Goal: Complete application form: Complete application form

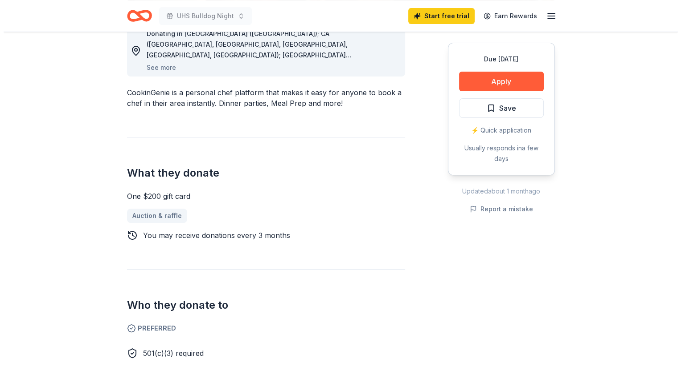
scroll to position [312, 0]
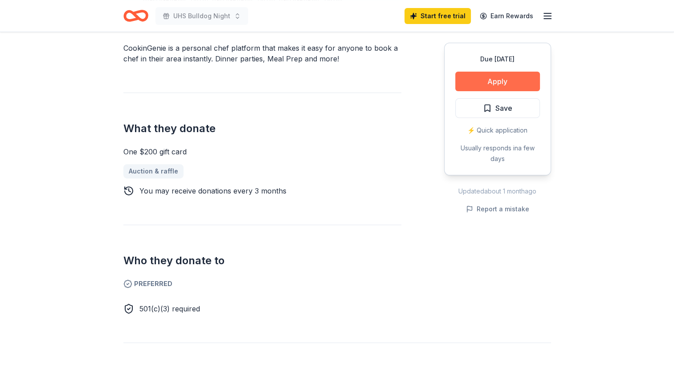
click at [497, 80] on button "Apply" at bounding box center [497, 82] width 85 height 20
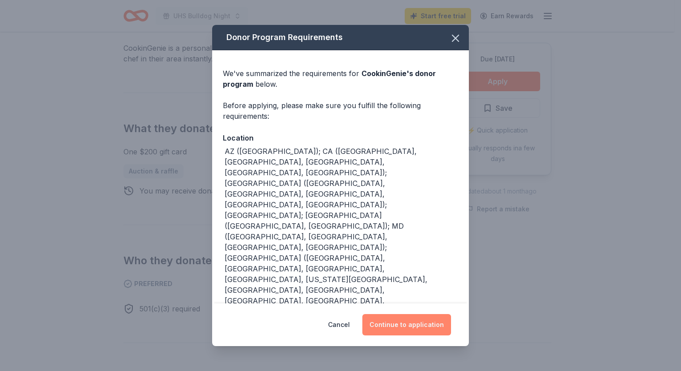
click at [397, 326] on button "Continue to application" at bounding box center [406, 324] width 89 height 21
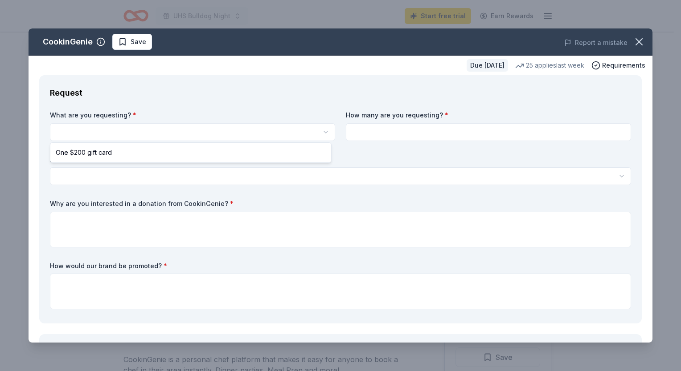
scroll to position [0, 0]
click at [174, 125] on html "UHS Bulldog Night Start free trial Earn Rewards Due [DATE] Share CookinGenie 4.…" at bounding box center [340, 185] width 681 height 371
select select "One $200 gift card"
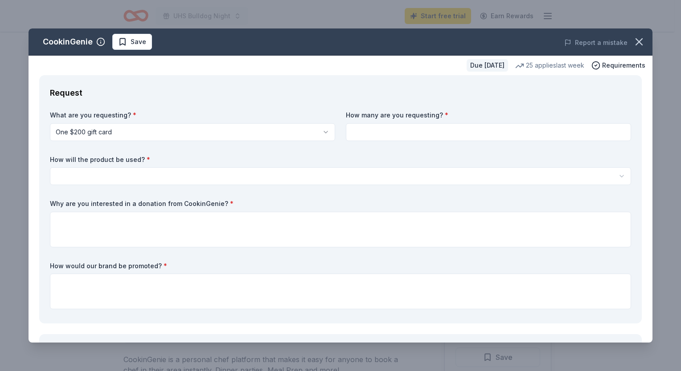
click at [356, 135] on input at bounding box center [488, 132] width 285 height 18
type input "1"
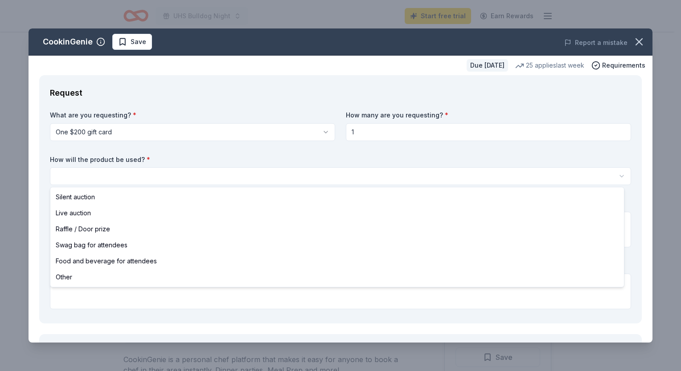
click at [208, 172] on html "UHS Bulldog Night Start free trial Earn Rewards Due [DATE] Share CookinGenie 4.…" at bounding box center [340, 185] width 681 height 371
select select "silentAuction"
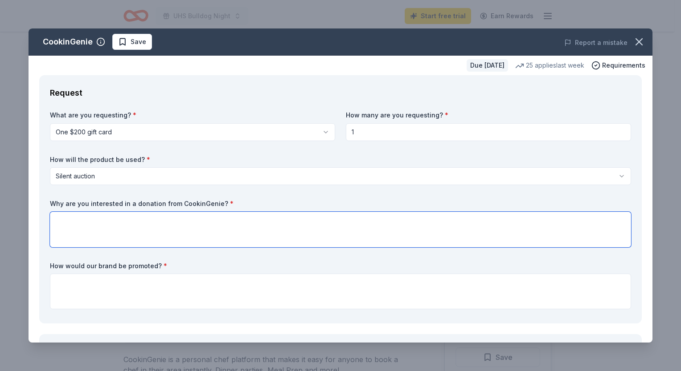
click at [144, 223] on textarea at bounding box center [340, 230] width 581 height 36
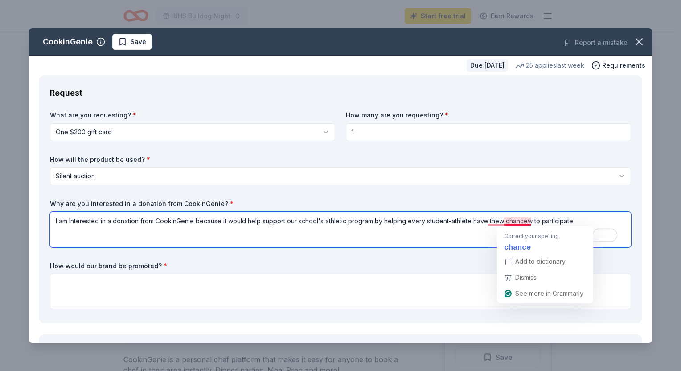
click at [520, 220] on textarea "I am Interested in a donation from CookinGenie because it would help support ou…" at bounding box center [340, 230] width 581 height 36
click at [529, 222] on textarea "I am Interested in a donation from CookinGenie because it would help support ou…" at bounding box center [340, 230] width 581 height 36
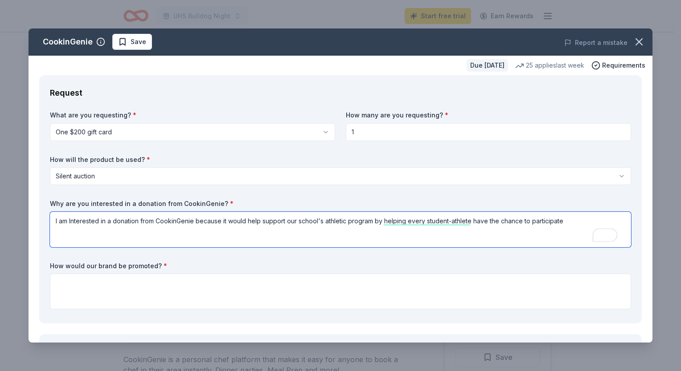
click at [571, 220] on textarea "I am Interested in a donation from CookinGenie because it would help support ou…" at bounding box center [340, 230] width 581 height 36
click at [553, 221] on textarea "I am Interested in a donation from CookinGenie because it would help support ou…" at bounding box center [340, 230] width 581 height 36
click at [600, 219] on textarea "I am Interested in a donation from CookinGenie because it would help support ou…" at bounding box center [340, 230] width 581 height 36
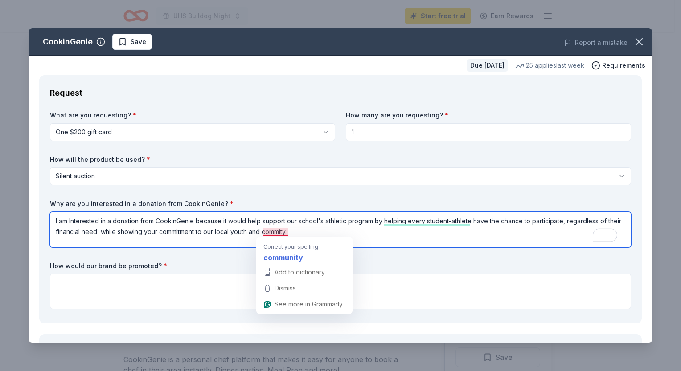
click at [277, 232] on textarea "I am Interested in a donation from CookinGenie because it would help support ou…" at bounding box center [340, 230] width 581 height 36
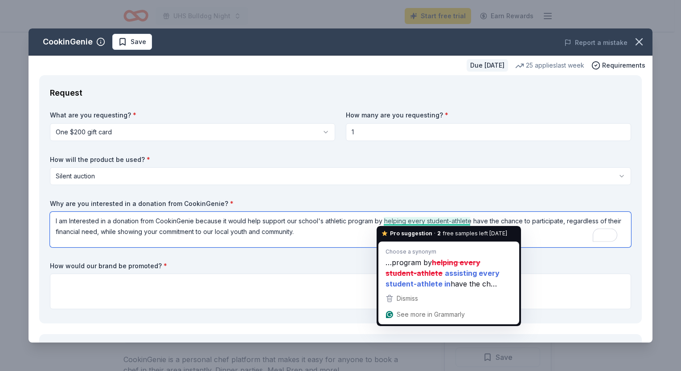
click at [420, 222] on textarea "I am Interested in a donation from CookinGenie because it would help support ou…" at bounding box center [340, 230] width 581 height 36
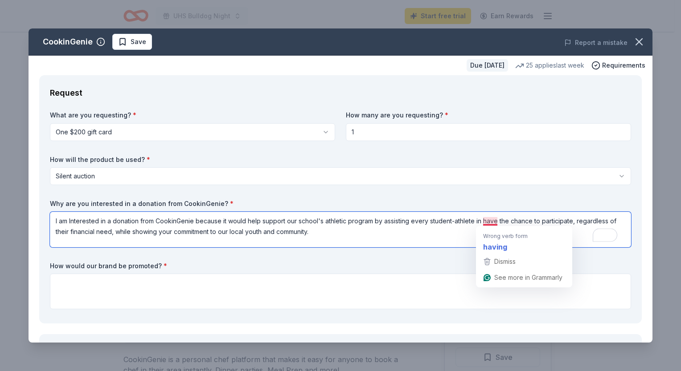
click at [486, 221] on textarea "I am Interested in a donation from CookinGenie because it would help support ou…" at bounding box center [340, 230] width 581 height 36
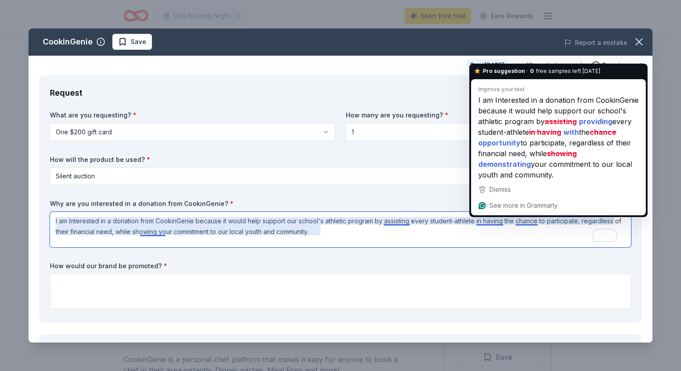
click at [401, 220] on textarea "I am Interested in a donation from CookinGenie because it would help support ou…" at bounding box center [340, 230] width 581 height 36
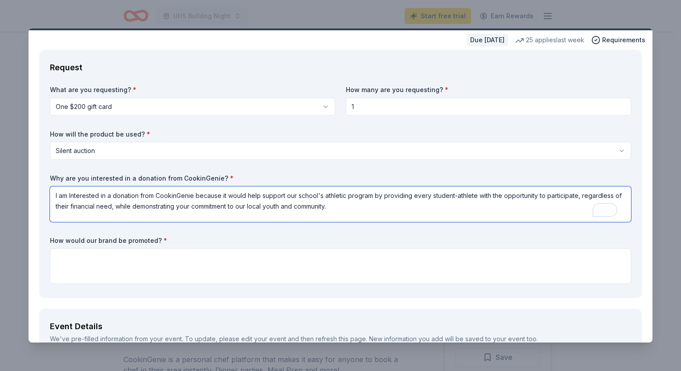
scroll to position [45, 0]
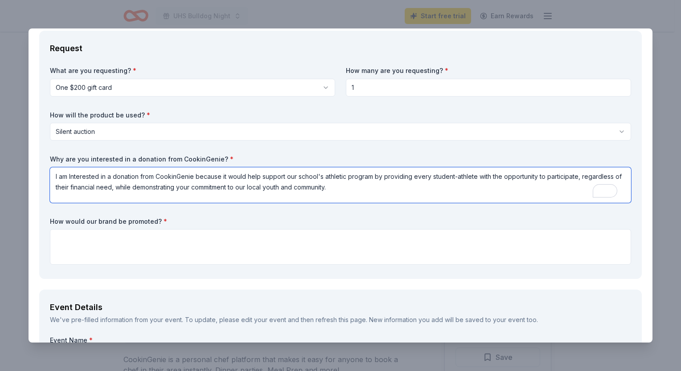
type textarea "I am Interested in a donation from CookinGenie because it would help support ou…"
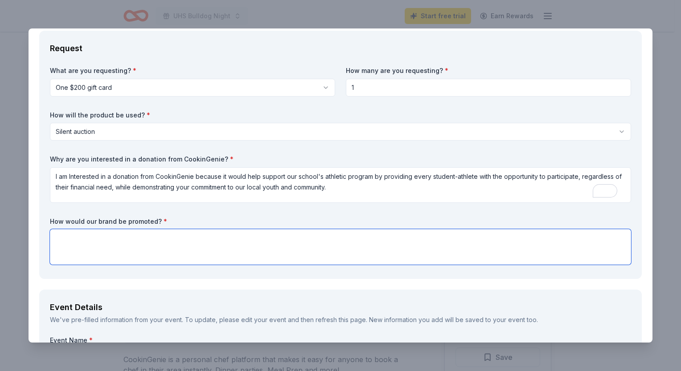
click at [78, 241] on textarea at bounding box center [340, 247] width 581 height 36
click at [371, 241] on textarea "Your brand would be promoted through recognition at this event and by the indiv…" at bounding box center [340, 247] width 581 height 36
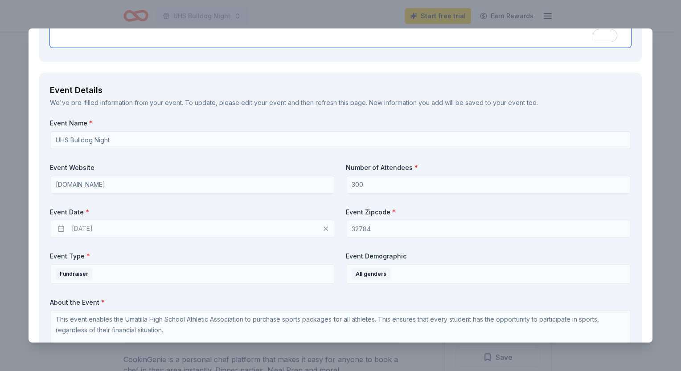
scroll to position [267, 0]
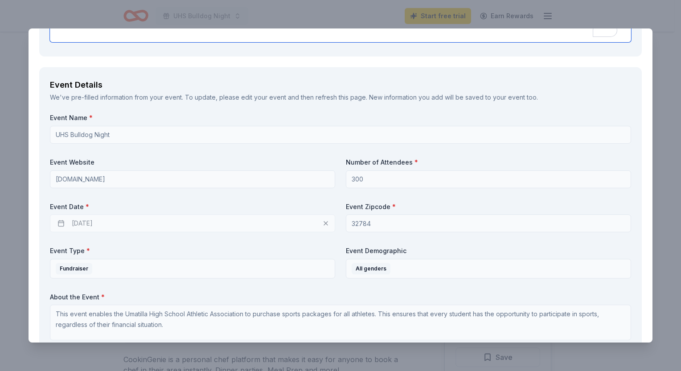
type textarea "Your brand would be promoted through recognition at this event and by the indiv…"
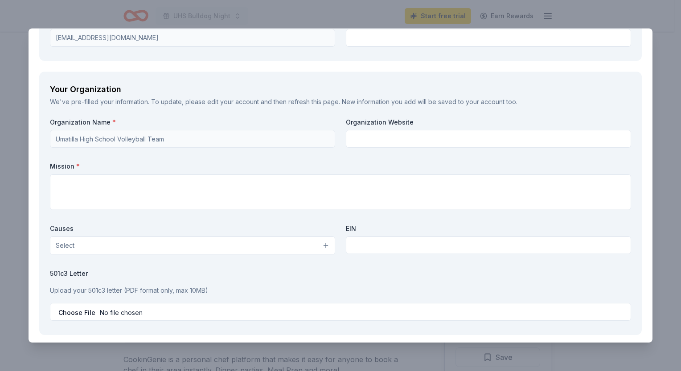
scroll to position [713, 0]
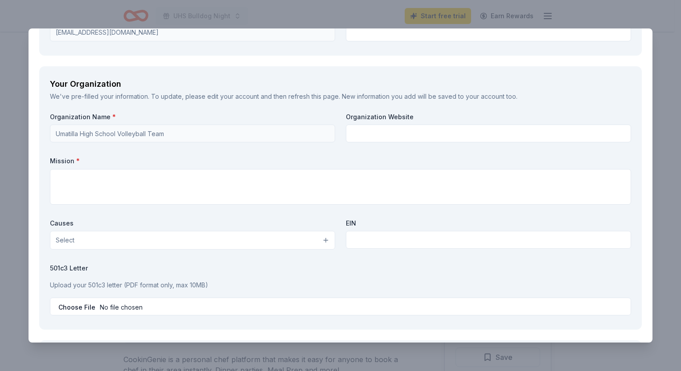
click at [324, 238] on button "Select" at bounding box center [192, 240] width 285 height 19
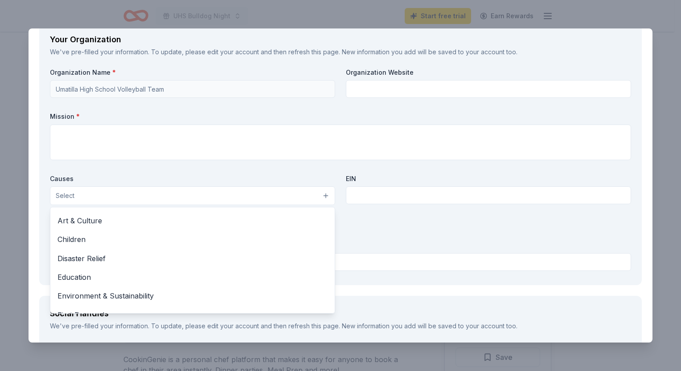
scroll to position [0, 0]
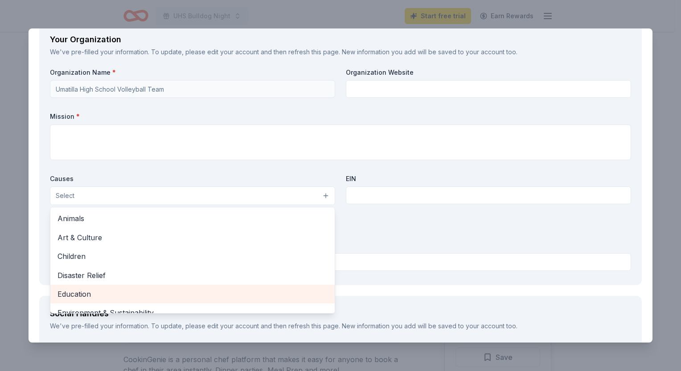
click at [77, 291] on span "Education" at bounding box center [192, 295] width 270 height 12
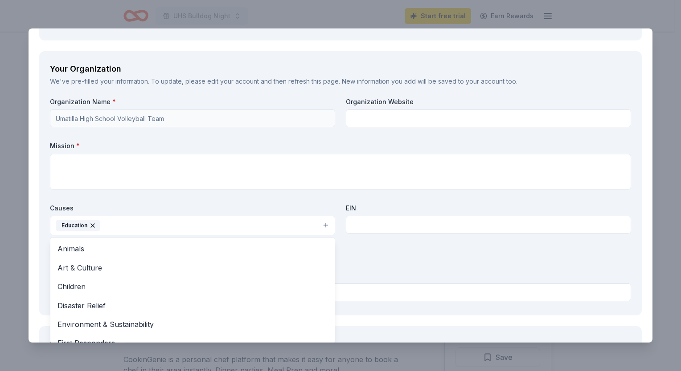
scroll to position [713, 0]
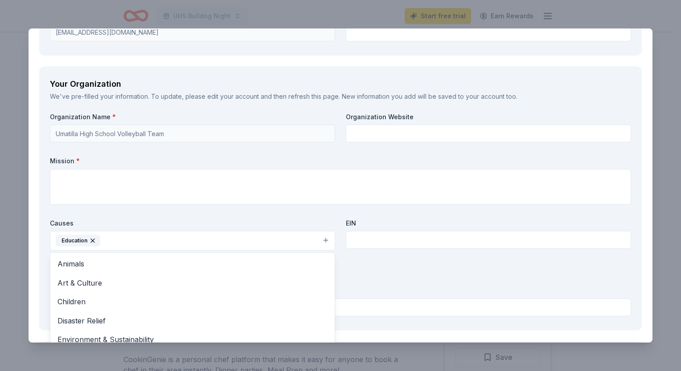
click at [196, 133] on div "Organization Name * Umatilla High School Volleyball Team Organization Website M…" at bounding box center [340, 217] width 581 height 208
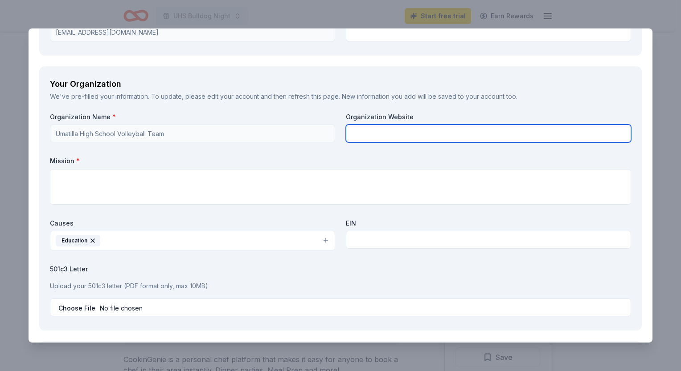
click at [371, 130] on input "text" at bounding box center [488, 134] width 285 height 18
type input "Umatilla High School Athletic Association"
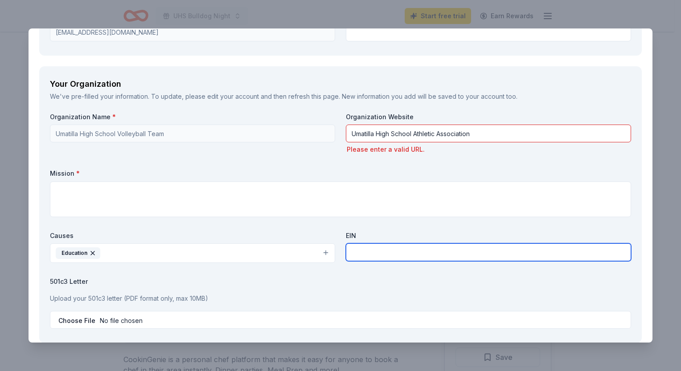
click at [370, 244] on input "text" at bounding box center [488, 253] width 285 height 18
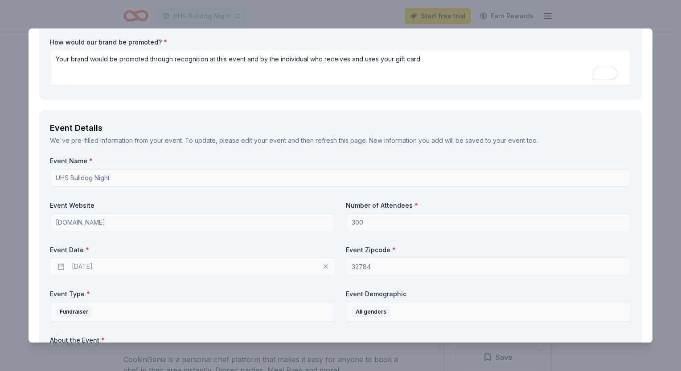
scroll to position [223, 0]
type input "[US_EMPLOYER_IDENTIFICATION_NUMBER]"
drag, startPoint x: 64, startPoint y: 225, endPoint x: 121, endPoint y: 298, distance: 93.3
click at [121, 298] on label "Event Type *" at bounding box center [192, 295] width 285 height 9
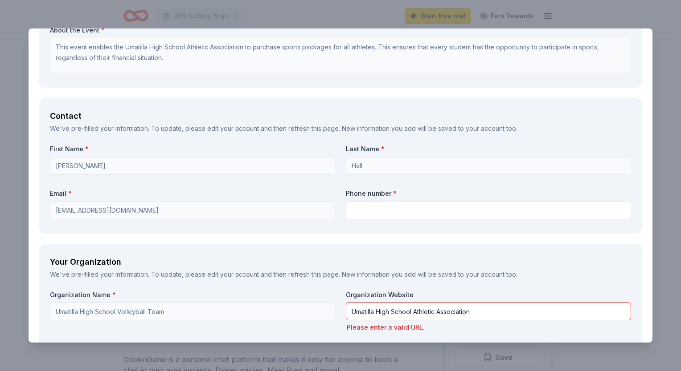
scroll to position [624, 0]
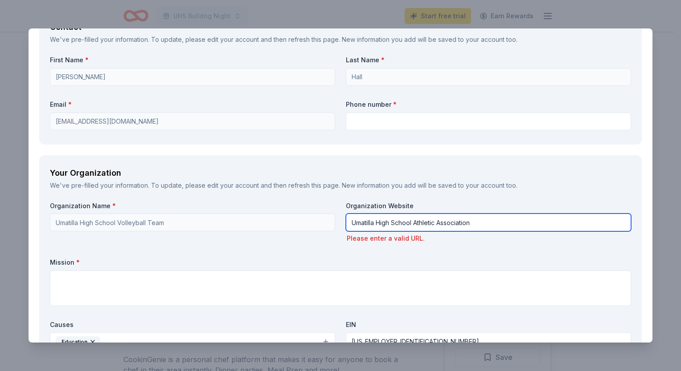
drag, startPoint x: 475, startPoint y: 225, endPoint x: 340, endPoint y: 221, distance: 135.0
click at [340, 221] on div "Organization Name * Umatilla High School Volleyball Team Organization Website U…" at bounding box center [340, 312] width 581 height 220
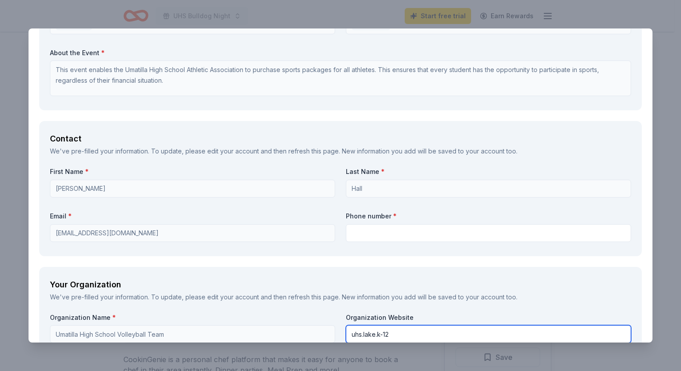
scroll to position [579, 0]
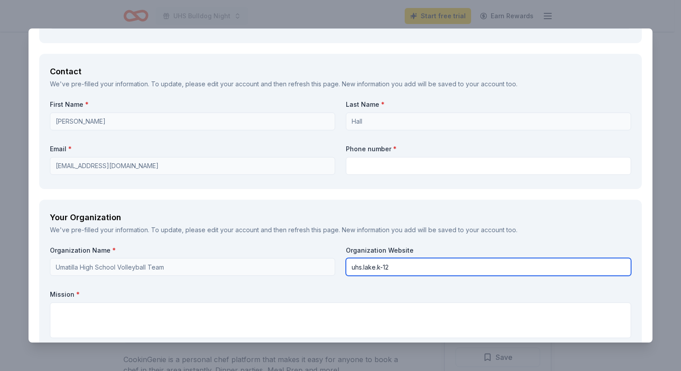
click at [382, 267] on input "uhs.lake.k-12" at bounding box center [488, 267] width 285 height 18
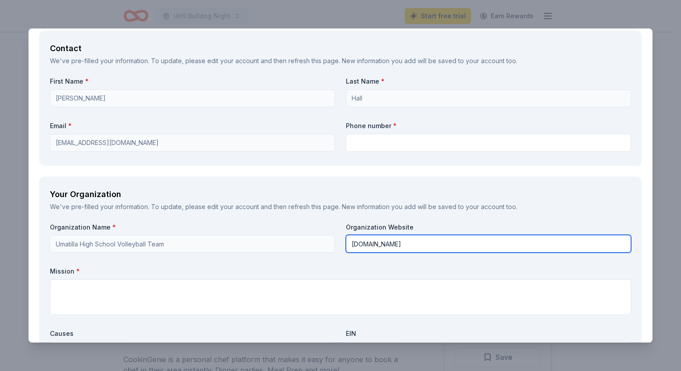
scroll to position [624, 0]
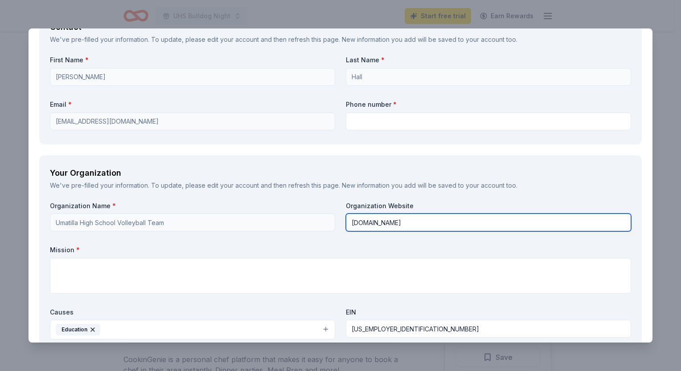
type input "[DOMAIN_NAME]"
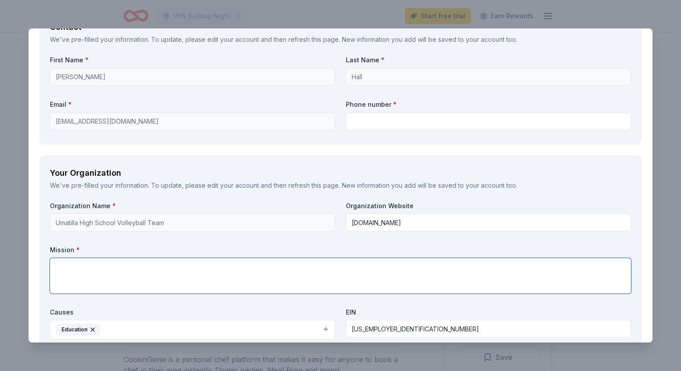
click at [64, 268] on textarea at bounding box center [340, 276] width 581 height 36
type textarea "o"
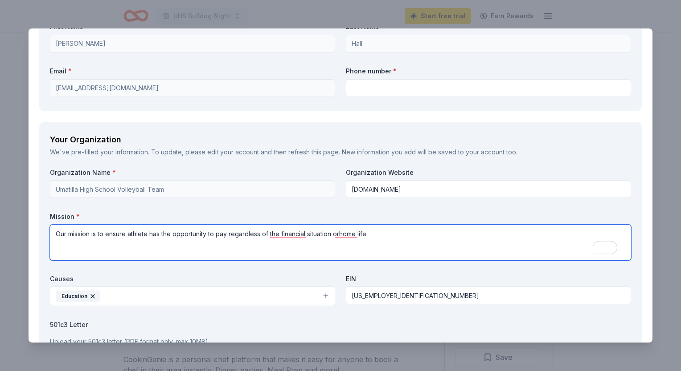
scroll to position [668, 0]
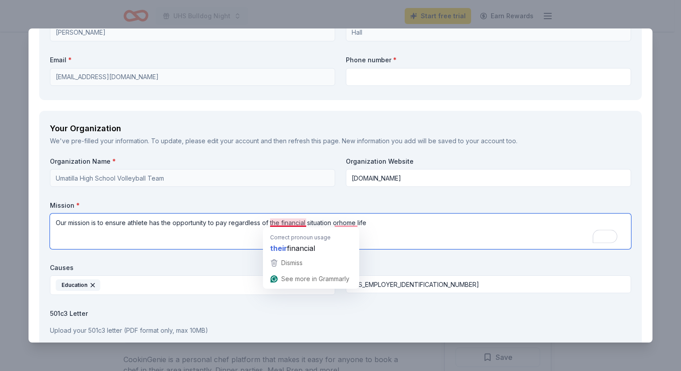
click at [298, 224] on textarea "Our mission is to ensure athlete has the opportunity to pay regardless of the f…" at bounding box center [340, 232] width 581 height 36
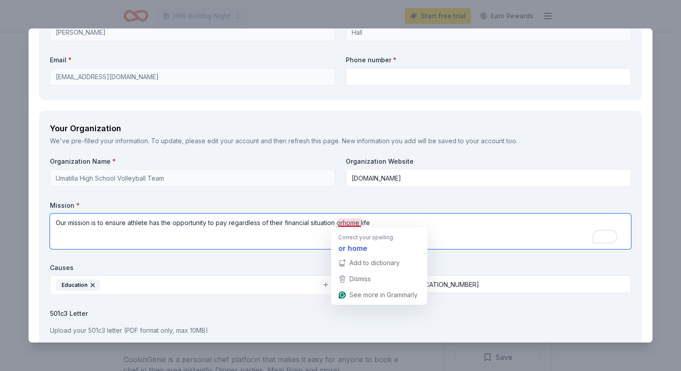
click at [343, 222] on textarea "Our mission is to ensure athlete has the opportunity to pay regardless of their…" at bounding box center [340, 232] width 581 height 36
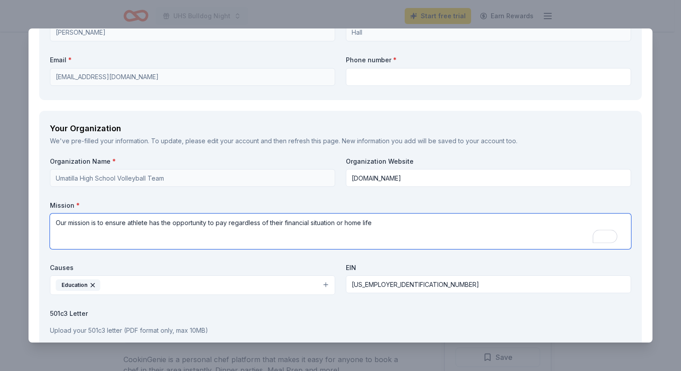
click at [374, 224] on textarea "Our mission is to ensure athlete has the opportunity to pay regardless of their…" at bounding box center [340, 232] width 581 height 36
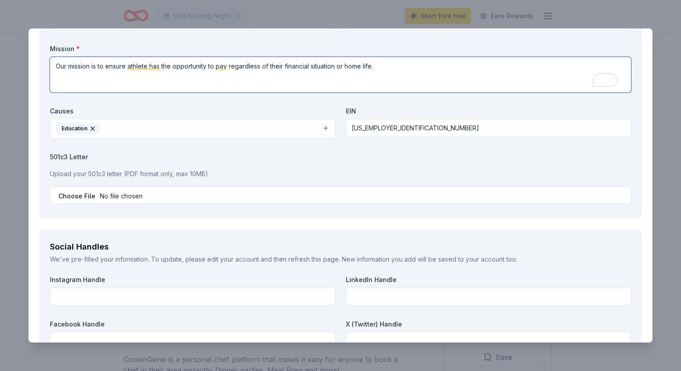
scroll to position [846, 0]
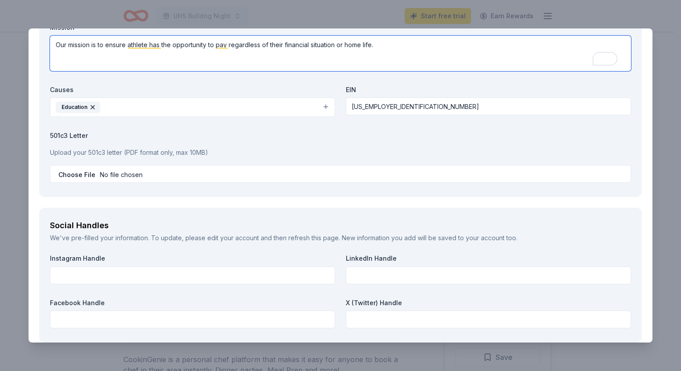
type textarea "Our mission is to ensure athlete has the opportunity to pay regardless of their…"
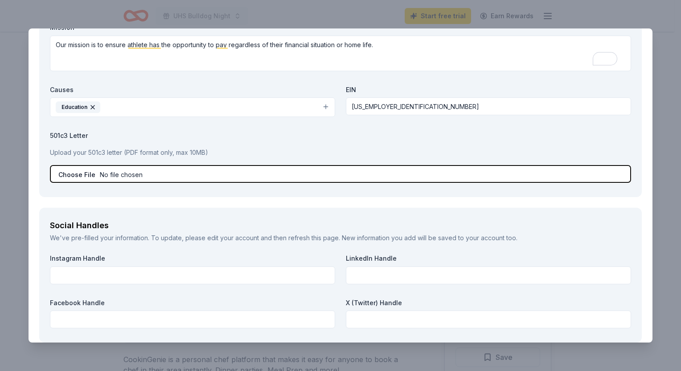
click at [131, 175] on input "file" at bounding box center [340, 174] width 581 height 18
type input "C:\fakepath\Certificate of Exemption.pdf"
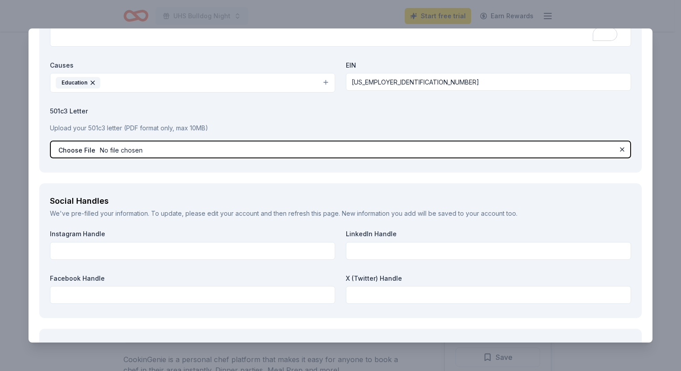
scroll to position [891, 0]
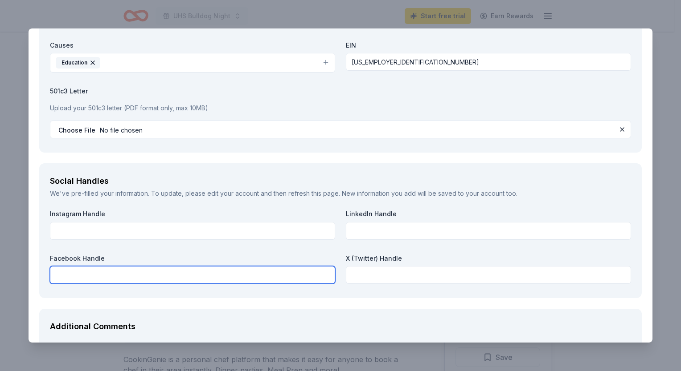
click at [250, 274] on input "text" at bounding box center [192, 275] width 285 height 18
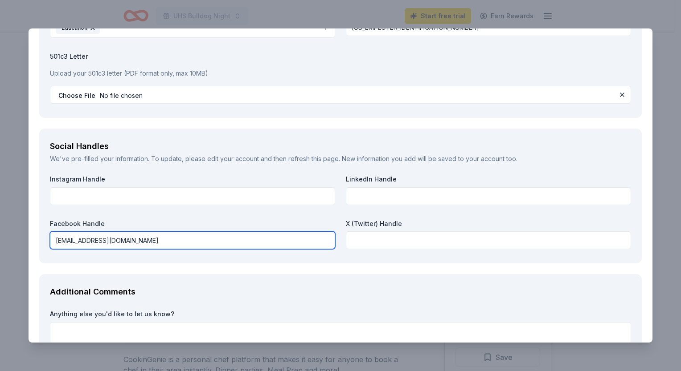
scroll to position [935, 0]
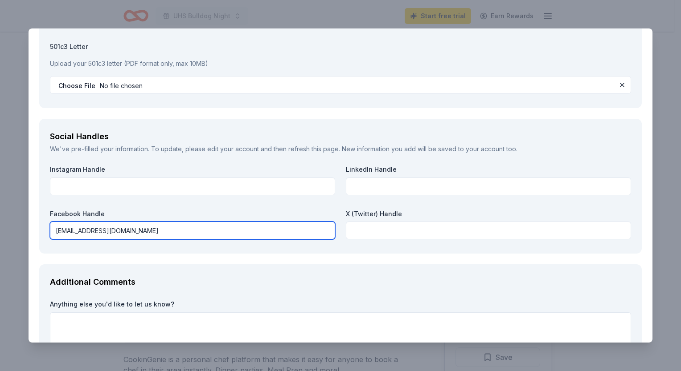
drag, startPoint x: 122, startPoint y: 231, endPoint x: 48, endPoint y: 224, distance: 73.8
click at [48, 224] on div "Social Handles We've pre-filled your information. To update, please edit your a…" at bounding box center [340, 186] width 602 height 135
type input "[EMAIL_ADDRESS][DOMAIN_NAME]"
drag, startPoint x: 45, startPoint y: 224, endPoint x: 142, endPoint y: 233, distance: 97.0
click at [142, 233] on input "[EMAIL_ADDRESS][DOMAIN_NAME]" at bounding box center [192, 231] width 285 height 18
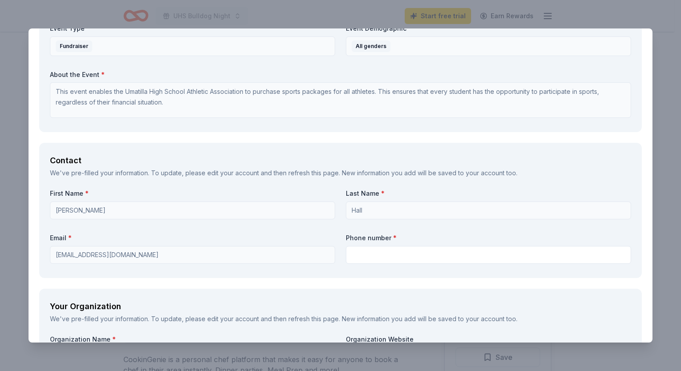
scroll to position [445, 0]
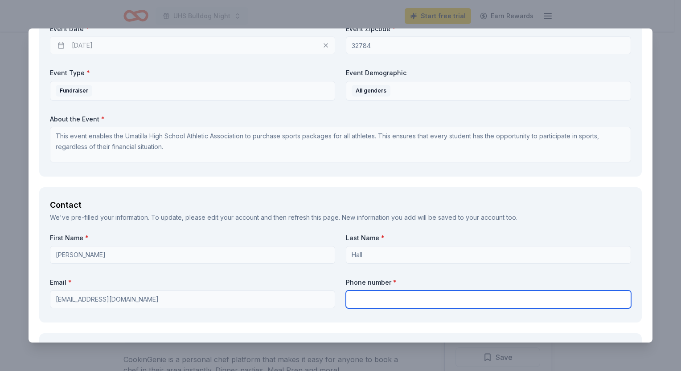
click at [360, 301] on input "text" at bounding box center [488, 300] width 285 height 18
type input "3525160963"
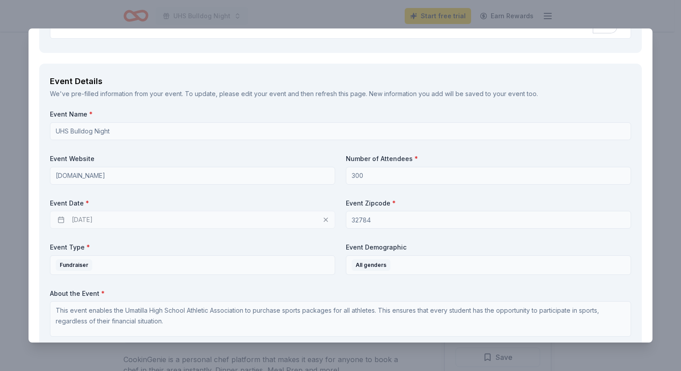
scroll to position [267, 0]
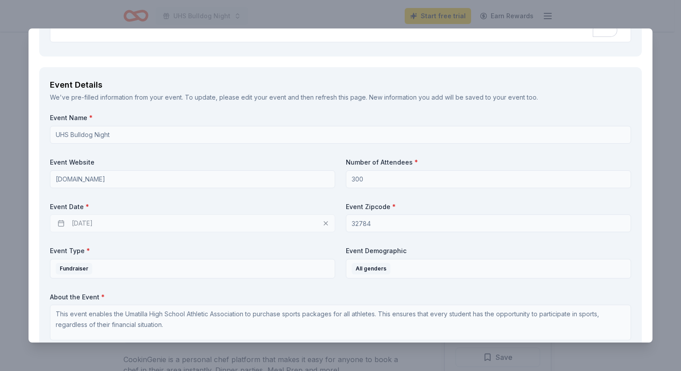
drag, startPoint x: 98, startPoint y: 179, endPoint x: 139, endPoint y: 242, distance: 74.7
click at [139, 242] on div "Event Name * UHS Bulldog Night Event Website [DOMAIN_NAME] Number of Attendees …" at bounding box center [340, 229] width 581 height 231
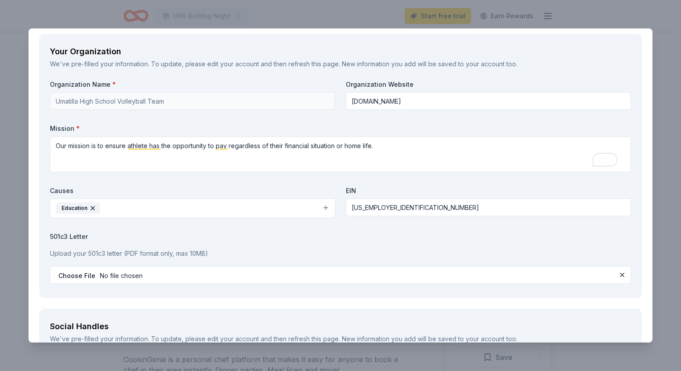
scroll to position [713, 0]
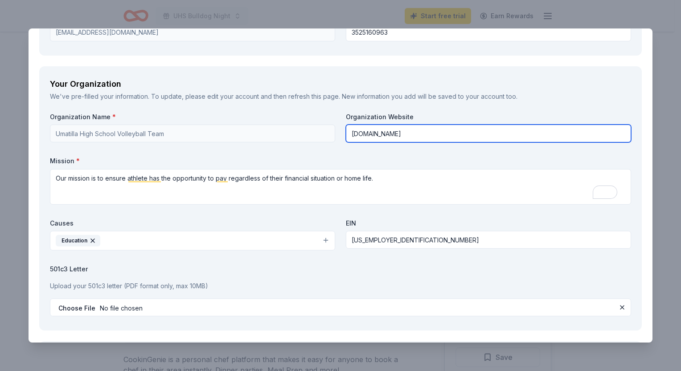
click at [330, 131] on div "Organization Name * Umatilla High School Volleyball Team Organization Website […" at bounding box center [340, 217] width 581 height 208
paste input "[EMAIL_ADDRESS][DOMAIN_NAME]"
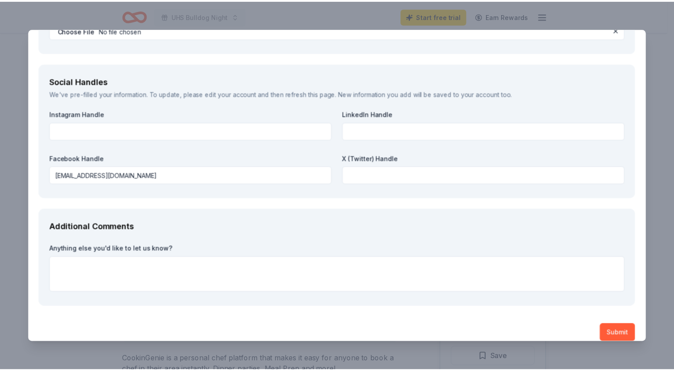
scroll to position [1000, 0]
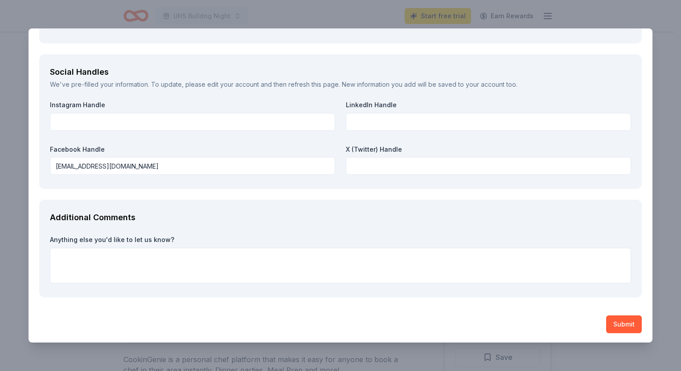
type input "[EMAIL_ADDRESS][DOMAIN_NAME]"
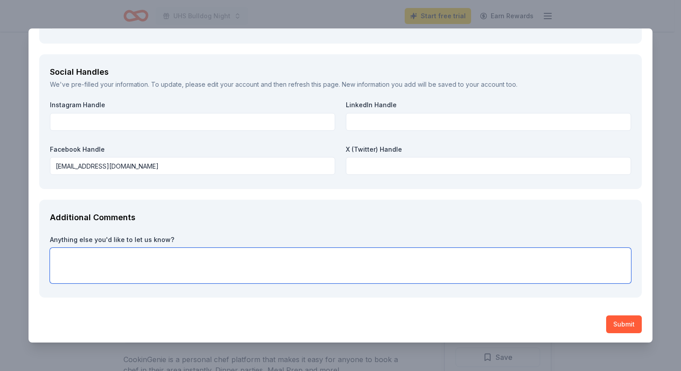
click at [57, 257] on textarea at bounding box center [340, 266] width 581 height 36
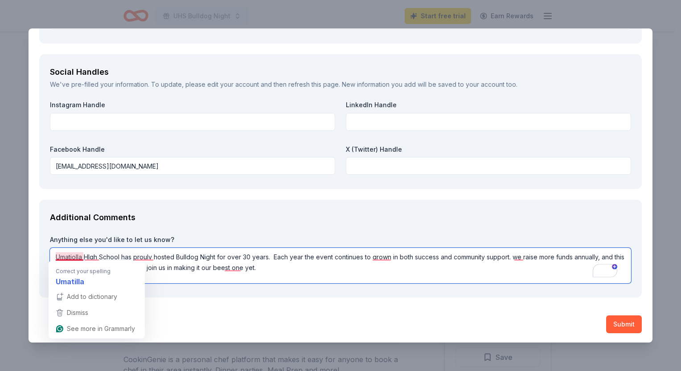
click at [75, 258] on textarea "Umatiolla HIgh School has prouly hosted Bulldog Night for over 30 years. Each y…" at bounding box center [340, 266] width 581 height 36
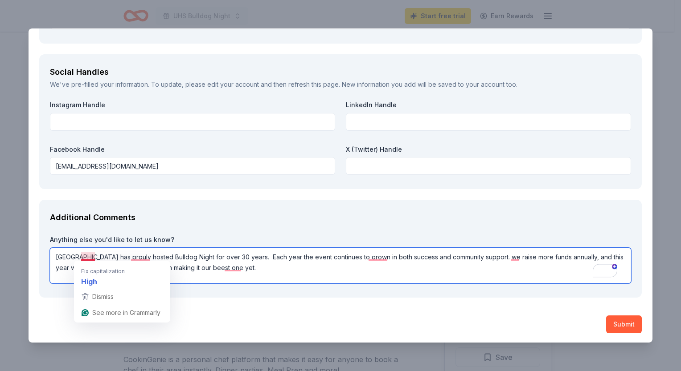
click at [83, 256] on textarea "[GEOGRAPHIC_DATA] has prouly hosted Bulldog Night for over 30 years. Each year …" at bounding box center [340, 266] width 581 height 36
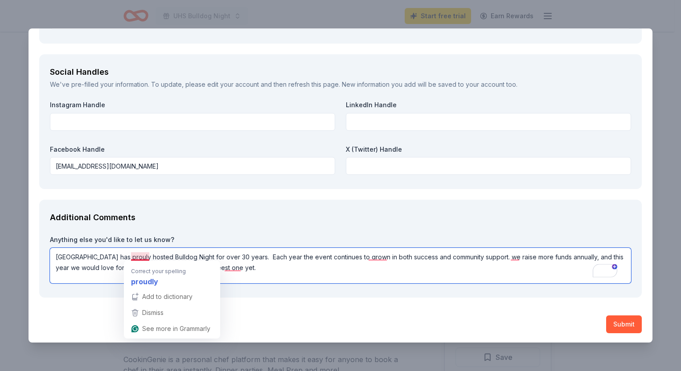
click at [135, 259] on textarea "[GEOGRAPHIC_DATA] has prouly hosted Bulldog Night for over 30 years. Each year …" at bounding box center [340, 266] width 581 height 36
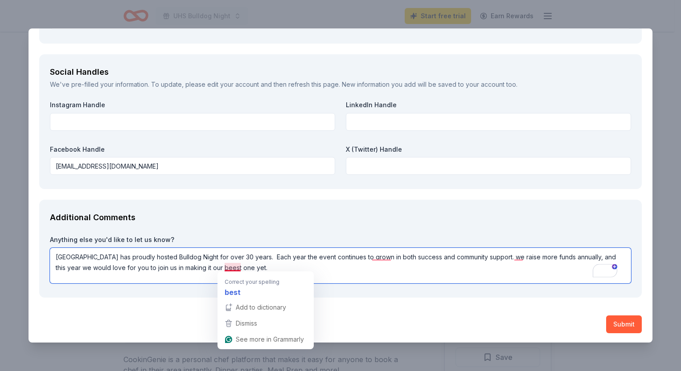
click at [233, 269] on textarea "[GEOGRAPHIC_DATA] has proudly hosted Bulldog Night for over 30 years. Each year…" at bounding box center [340, 266] width 581 height 36
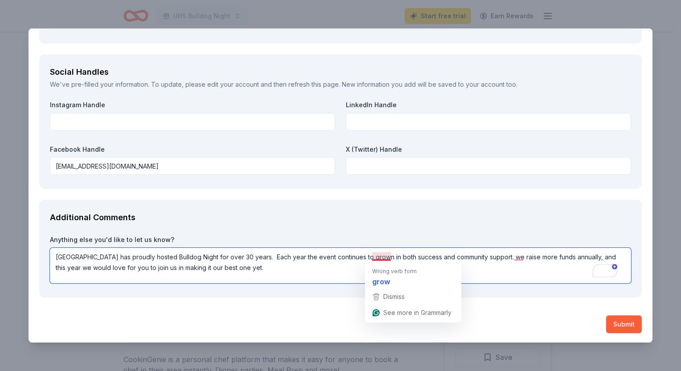
click at [379, 254] on textarea "[GEOGRAPHIC_DATA] has proudly hosted Bulldog Night for over 30 years. Each year…" at bounding box center [340, 266] width 581 height 36
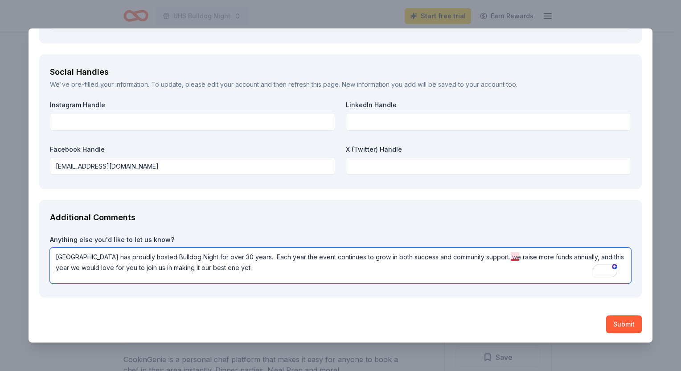
click at [515, 259] on textarea "[GEOGRAPHIC_DATA] has proudly hosted Bulldog Night for over 30 years. Each year…" at bounding box center [340, 266] width 581 height 36
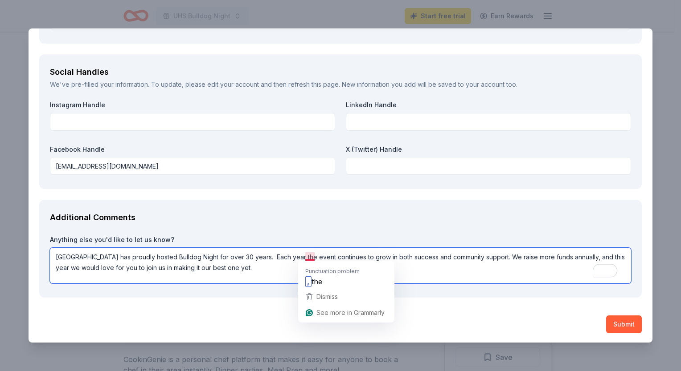
click at [310, 257] on textarea "[GEOGRAPHIC_DATA] has proudly hosted Bulldog Night for over 30 years. Each year…" at bounding box center [340, 266] width 581 height 36
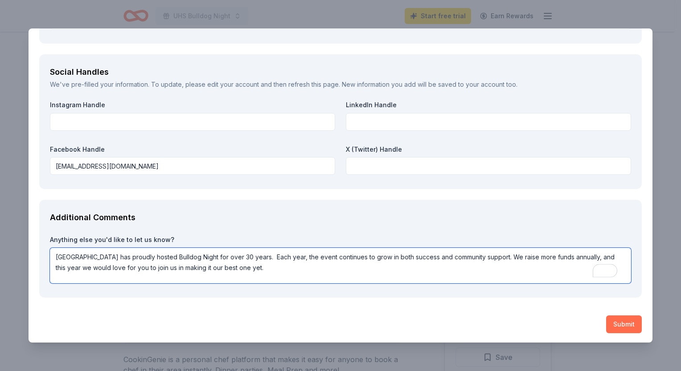
type textarea "[GEOGRAPHIC_DATA] has proudly hosted Bulldog Night for over 30 years. Each year…"
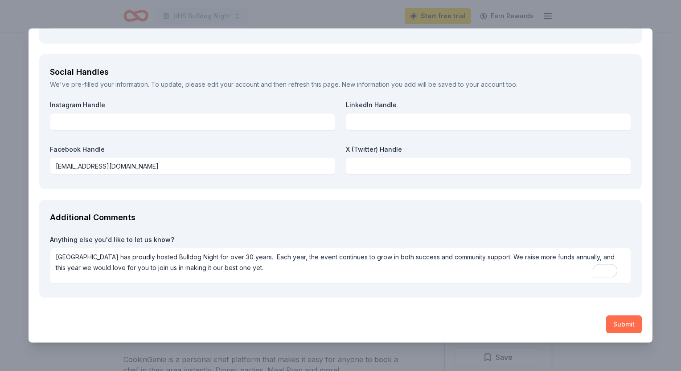
click at [614, 321] on button "Submit" at bounding box center [624, 325] width 36 height 18
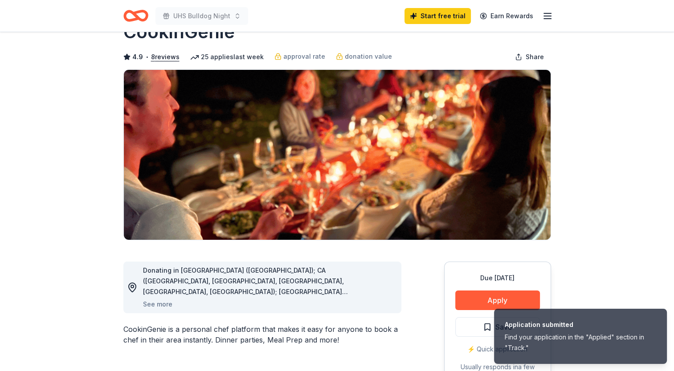
scroll to position [45, 0]
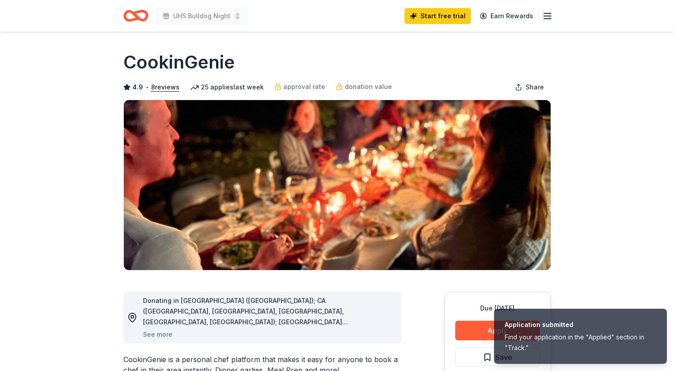
scroll to position [45, 0]
